Goal: Task Accomplishment & Management: Manage account settings

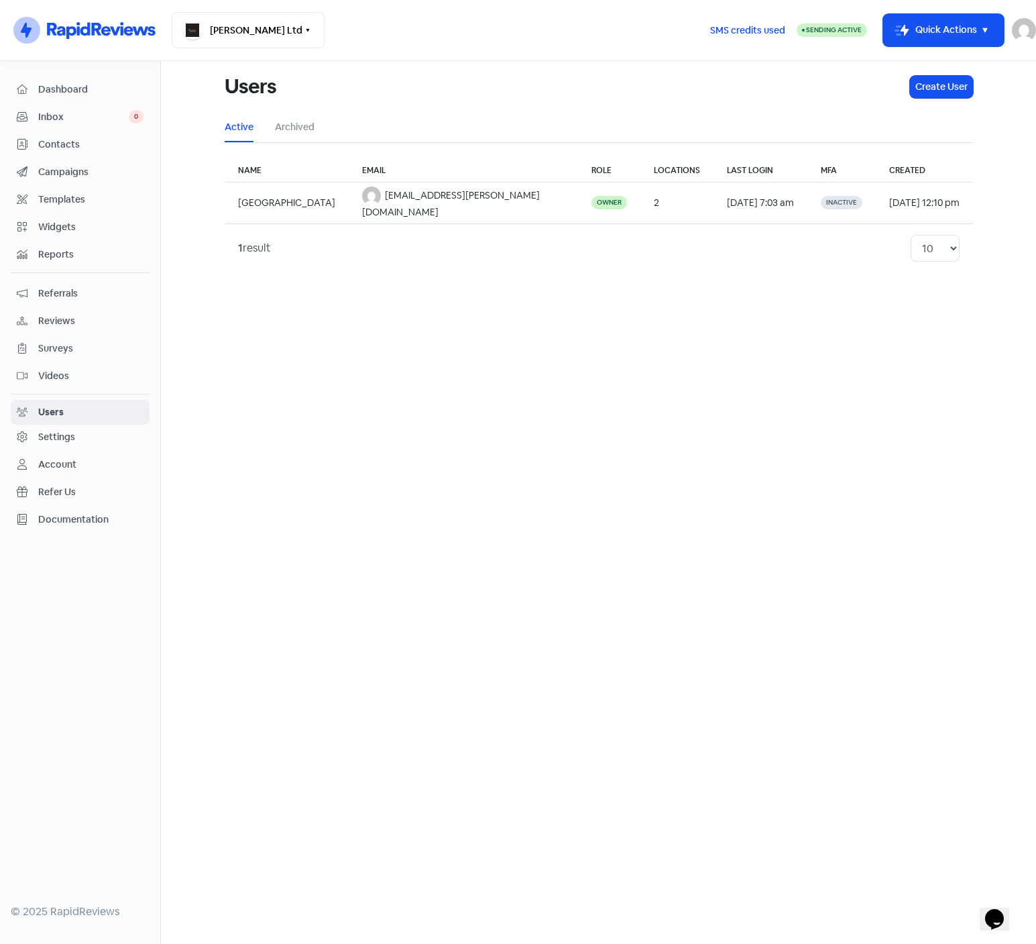
click at [52, 115] on span "Inbox" at bounding box center [83, 117] width 91 height 14
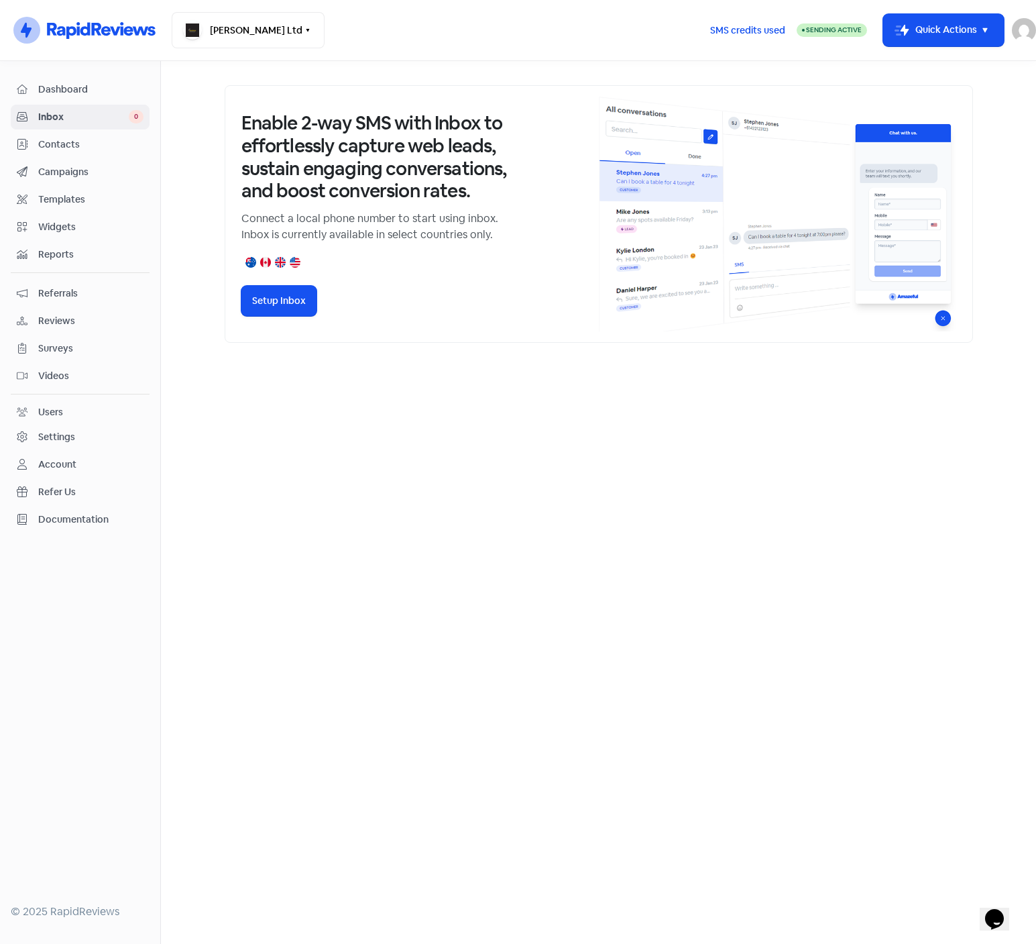
click at [70, 87] on span "Dashboard" at bounding box center [90, 90] width 105 height 14
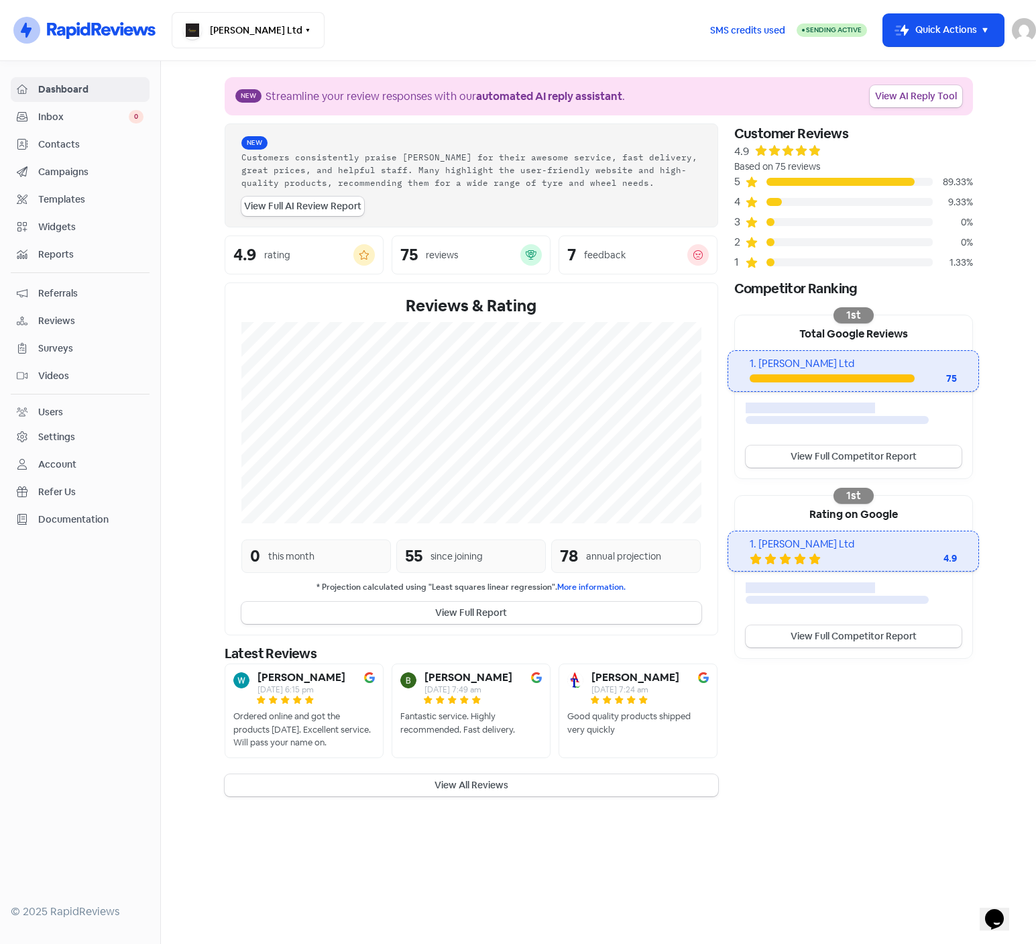
click at [1025, 36] on img at bounding box center [1024, 30] width 24 height 24
click at [951, 121] on link "Sign out" at bounding box center [918, 122] width 235 height 21
